Goal: Check status

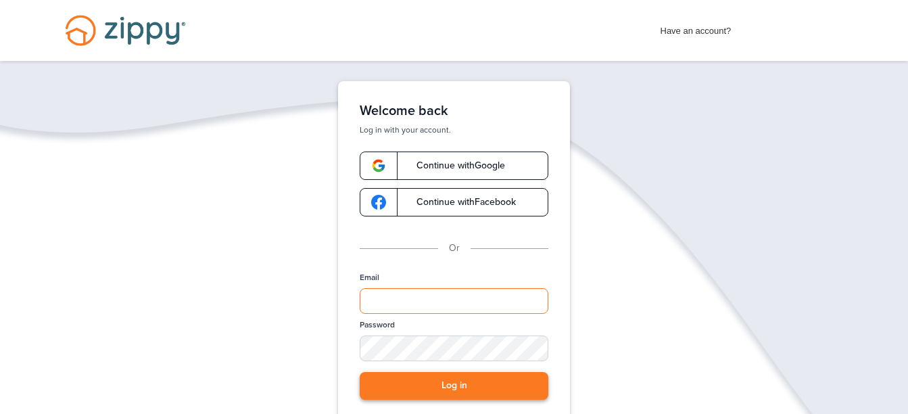
type input "**********"
click at [415, 384] on button "Log in" at bounding box center [454, 386] width 189 height 28
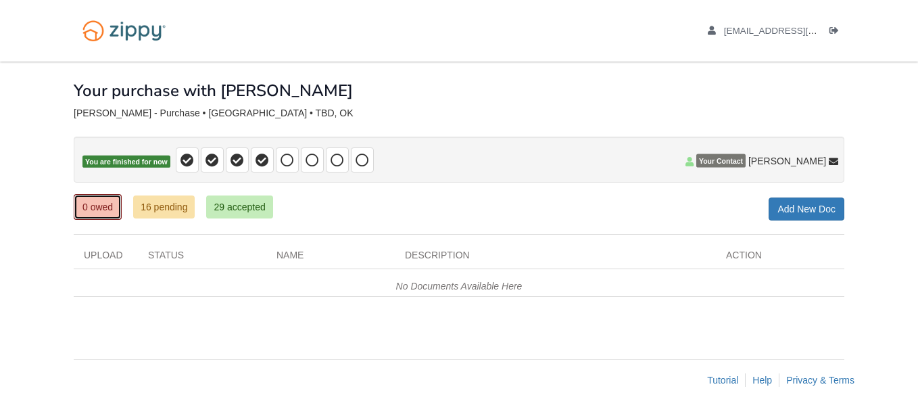
click at [98, 208] on link "0 owed" at bounding box center [98, 207] width 48 height 26
click at [179, 203] on link "16 pending" at bounding box center [164, 206] width 62 height 23
